Goal: Transaction & Acquisition: Book appointment/travel/reservation

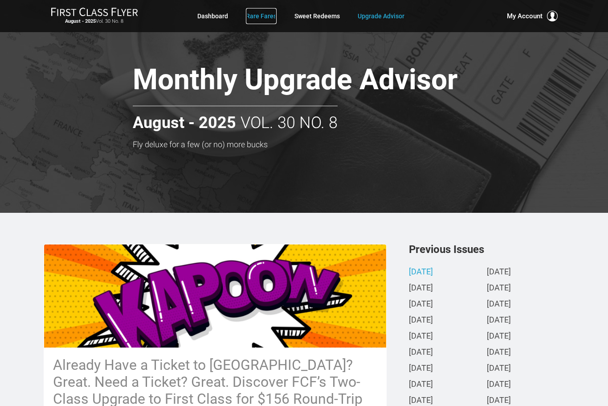
click at [259, 15] on link "Rare Fares" at bounding box center [261, 16] width 31 height 16
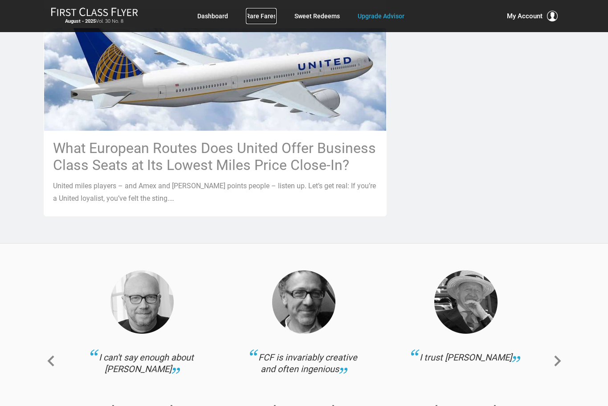
scroll to position [1114, 0]
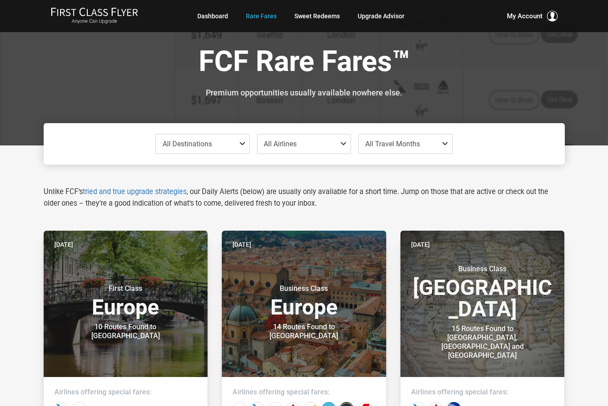
scroll to position [695, 0]
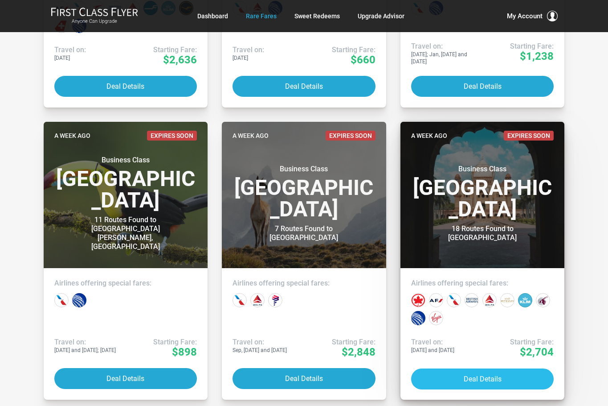
click at [479, 374] on button "Deal Details" at bounding box center [482, 378] width 143 height 21
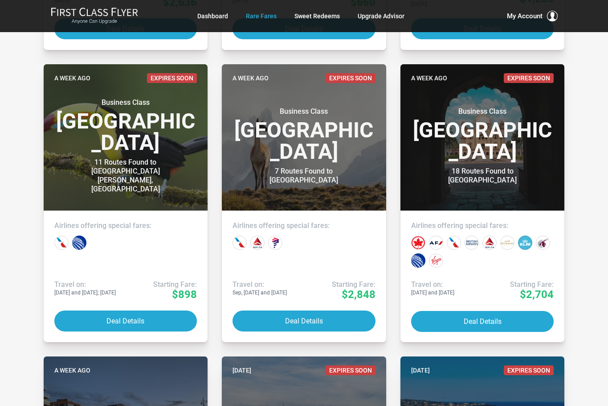
scroll to position [764, 0]
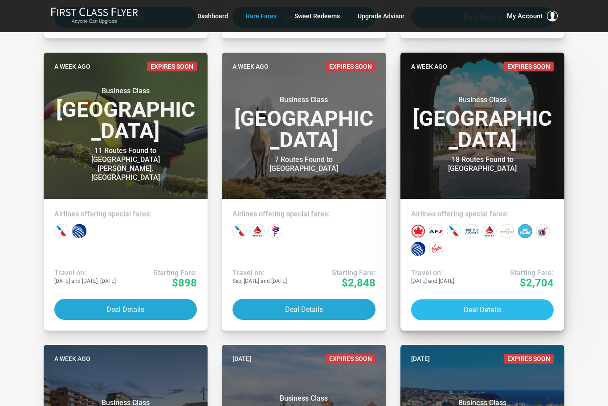
click at [497, 310] on button "Deal Details" at bounding box center [482, 309] width 143 height 21
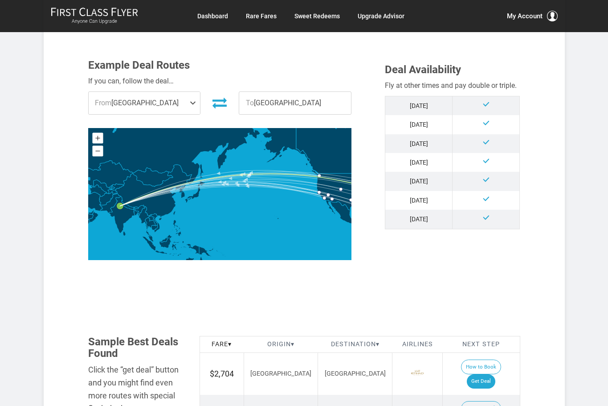
scroll to position [490, 0]
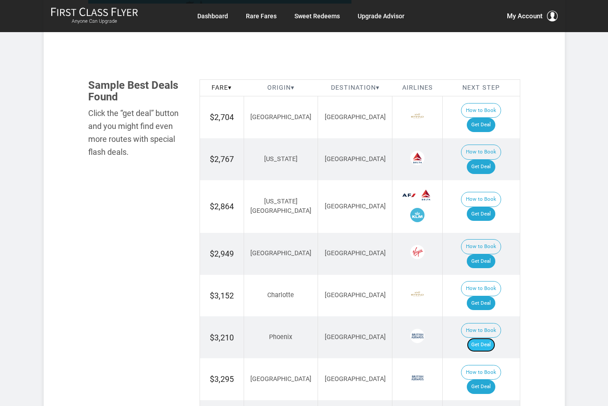
click at [488, 337] on link "Get Deal" at bounding box center [481, 344] width 29 height 14
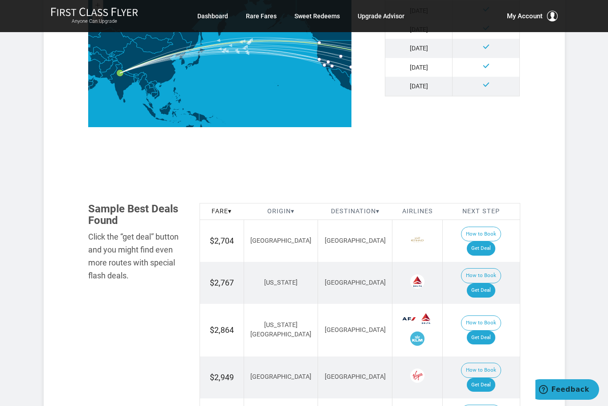
scroll to position [535, 0]
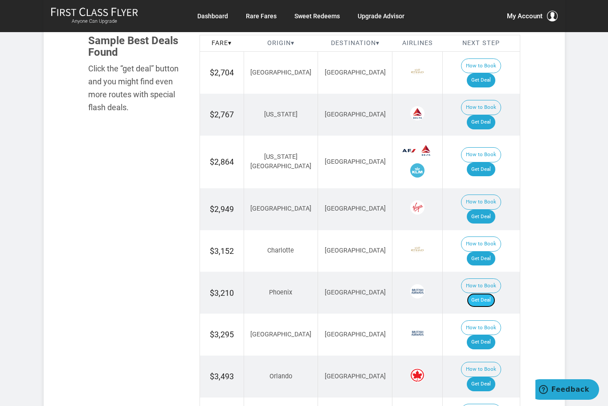
click at [496, 293] on link "Get Deal" at bounding box center [481, 300] width 29 height 14
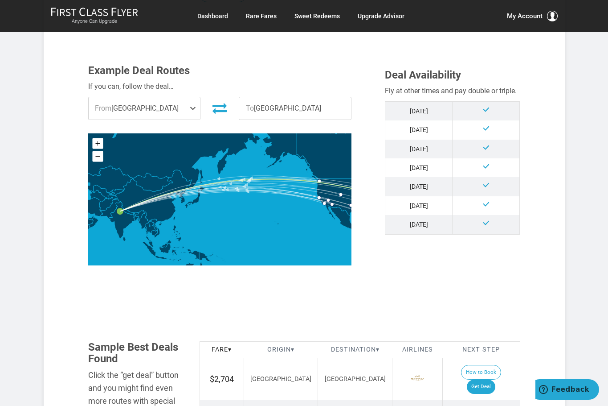
scroll to position [0, 0]
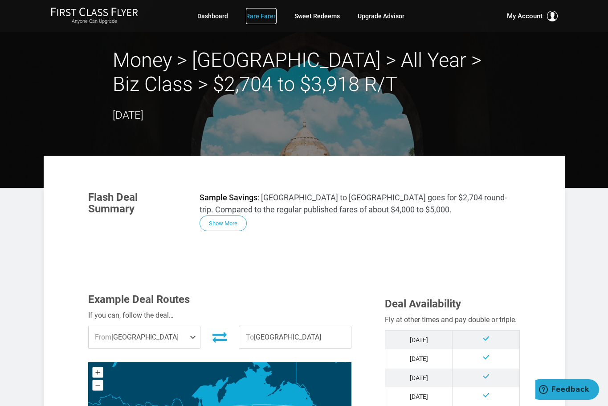
click at [254, 11] on link "Rare Fares" at bounding box center [261, 16] width 31 height 16
click at [316, 15] on link "Sweet Redeems" at bounding box center [317, 16] width 45 height 16
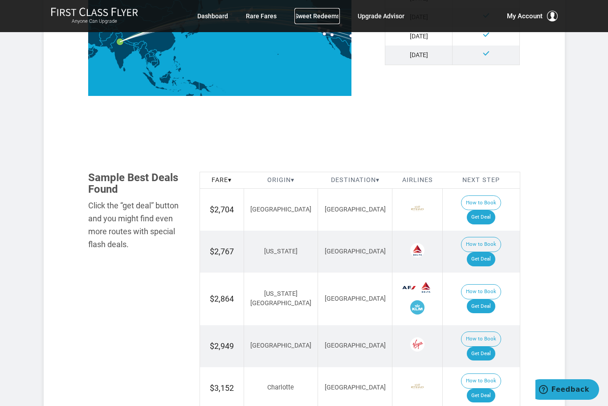
scroll to position [446, 0]
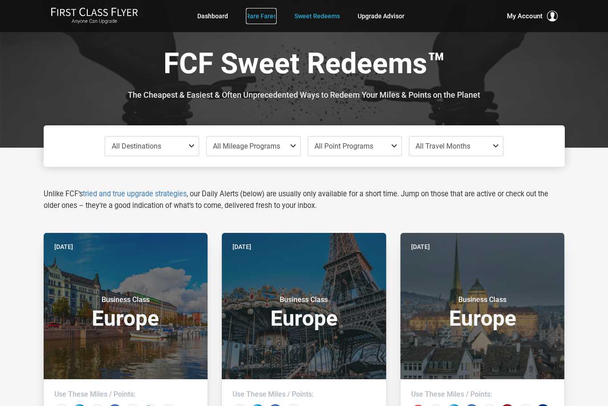
click at [260, 16] on link "Rare Fares" at bounding box center [261, 16] width 31 height 16
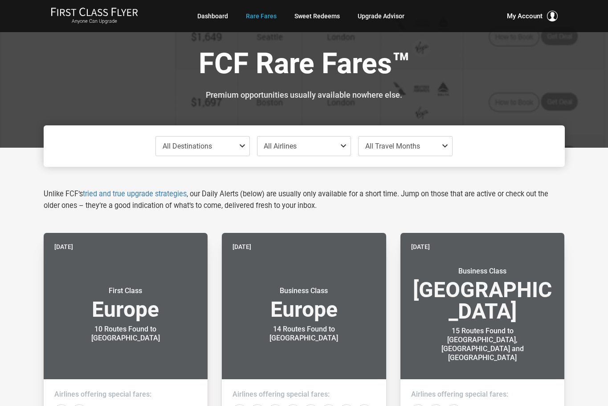
scroll to position [695, 0]
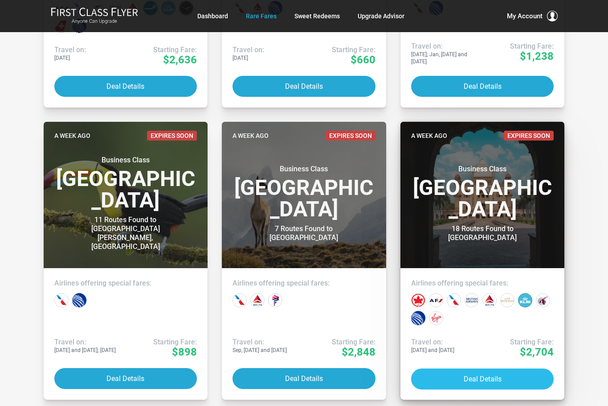
click at [466, 374] on button "Deal Details" at bounding box center [482, 378] width 143 height 21
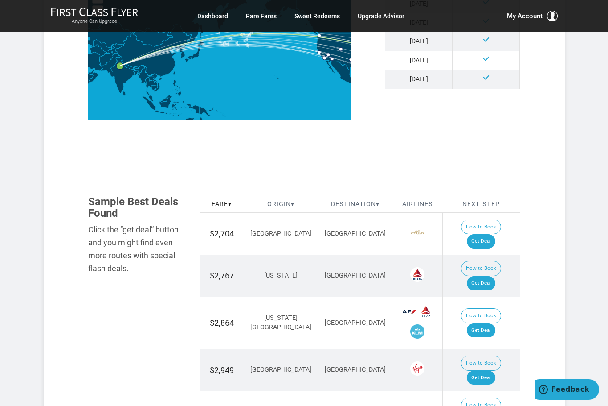
scroll to position [401, 0]
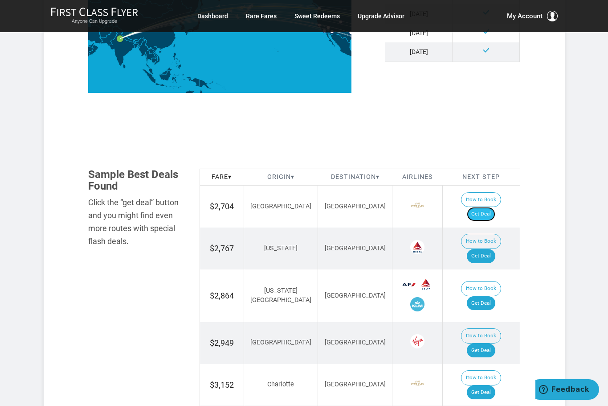
click at [485, 207] on link "Get Deal" at bounding box center [481, 214] width 29 height 14
